Goal: Obtain resource: Download file/media

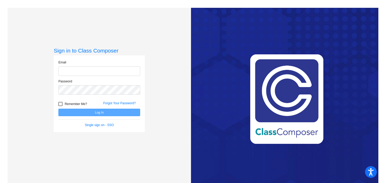
type input "[EMAIL_ADDRESS][DOMAIN_NAME]"
click at [81, 112] on button "Log In" at bounding box center [99, 113] width 82 height 8
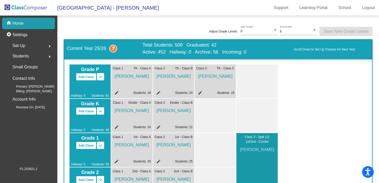
click at [25, 23] on div "home Home" at bounding box center [28, 23] width 53 height 11
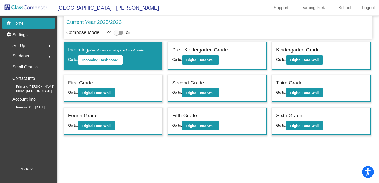
click at [22, 54] on span "Students" at bounding box center [20, 56] width 16 height 7
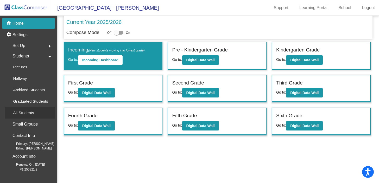
click at [22, 113] on p "All Students" at bounding box center [23, 113] width 21 height 6
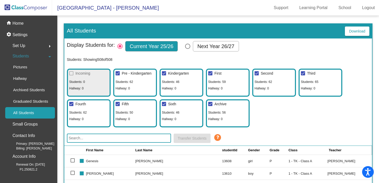
click at [211, 105] on div at bounding box center [210, 104] width 4 height 4
click at [210, 106] on input "Archive" at bounding box center [210, 106] width 0 height 0
checkbox input "false"
